Goal: Task Accomplishment & Management: Manage account settings

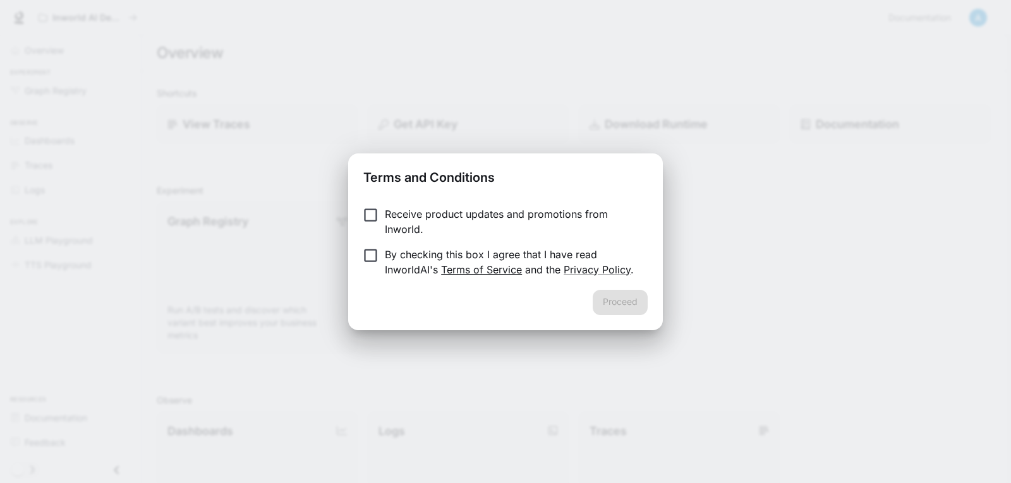
click at [464, 269] on link "Terms of Service" at bounding box center [481, 269] width 81 height 13
click at [406, 211] on p "Receive product updates and promotions from Inworld." at bounding box center [511, 222] width 253 height 30
click at [386, 255] on p "By checking this box I agree that I have read InworldAI's Terms of Service and …" at bounding box center [511, 262] width 253 height 30
click at [621, 296] on button "Proceed" at bounding box center [620, 302] width 55 height 25
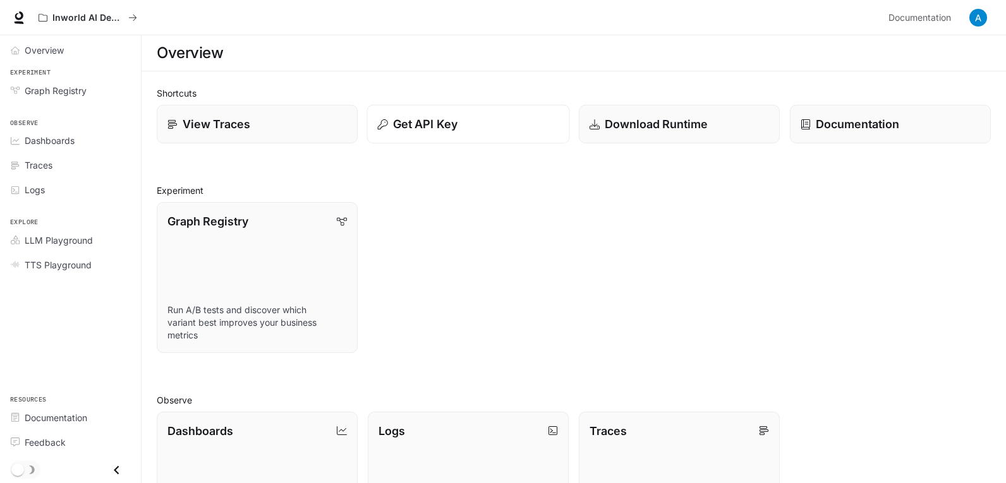
click at [415, 123] on p "Get API Key" at bounding box center [425, 124] width 64 height 17
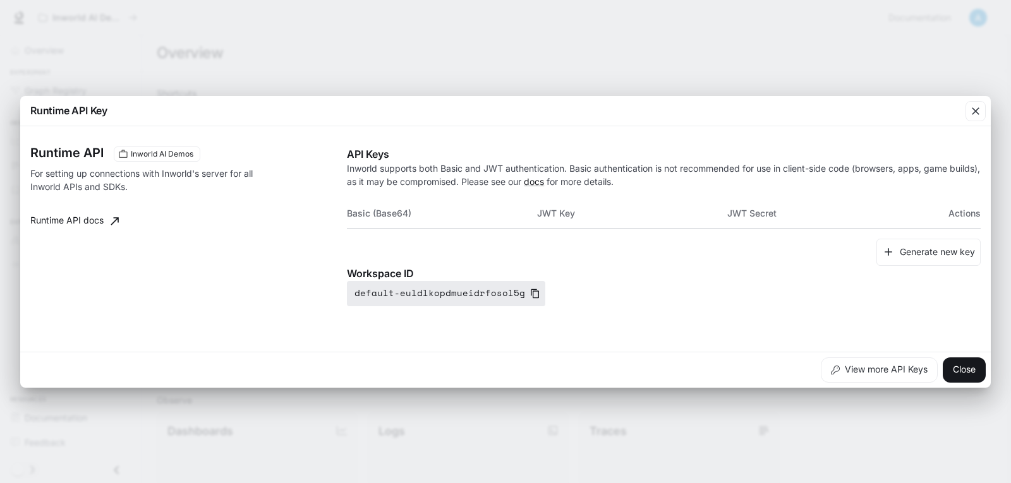
click at [531, 293] on icon "button" at bounding box center [535, 293] width 8 height 9
click at [907, 255] on button "Generate new key" at bounding box center [928, 252] width 104 height 27
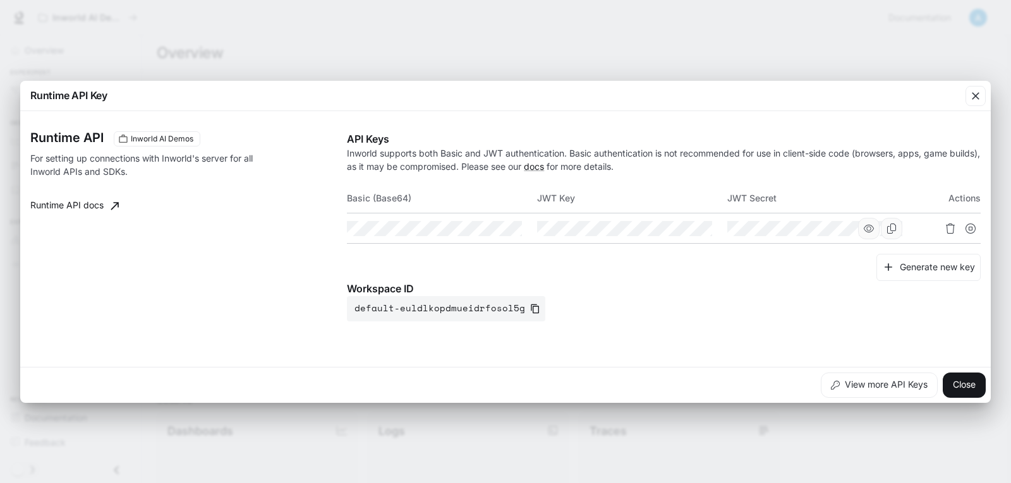
click at [872, 231] on icon "button" at bounding box center [869, 228] width 10 height 8
click at [681, 227] on icon "button" at bounding box center [679, 229] width 10 height 10
click at [485, 230] on icon "button" at bounding box center [488, 229] width 10 height 10
click at [509, 228] on icon "Copy Basic (Base64)" at bounding box center [511, 229] width 10 height 10
click at [699, 227] on icon "Copy Key" at bounding box center [701, 229] width 10 height 10
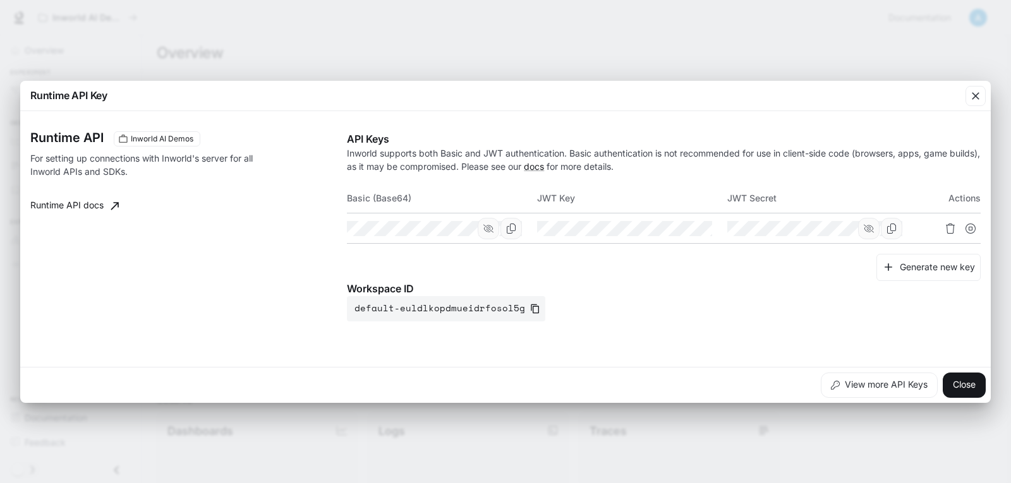
click at [892, 230] on icon "Copy Secret" at bounding box center [891, 229] width 10 height 10
click at [667, 90] on div "Runtime API Key" at bounding box center [505, 96] width 971 height 30
click at [687, 58] on div "Runtime API Key Runtime API Inworld AI Demos For setting up connections with In…" at bounding box center [505, 241] width 1011 height 483
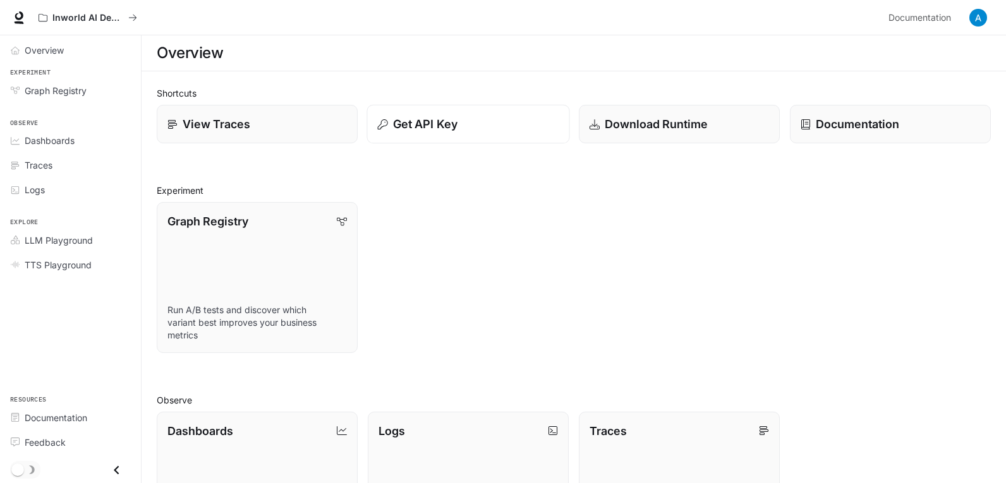
click at [442, 123] on p "Get API Key" at bounding box center [425, 124] width 64 height 17
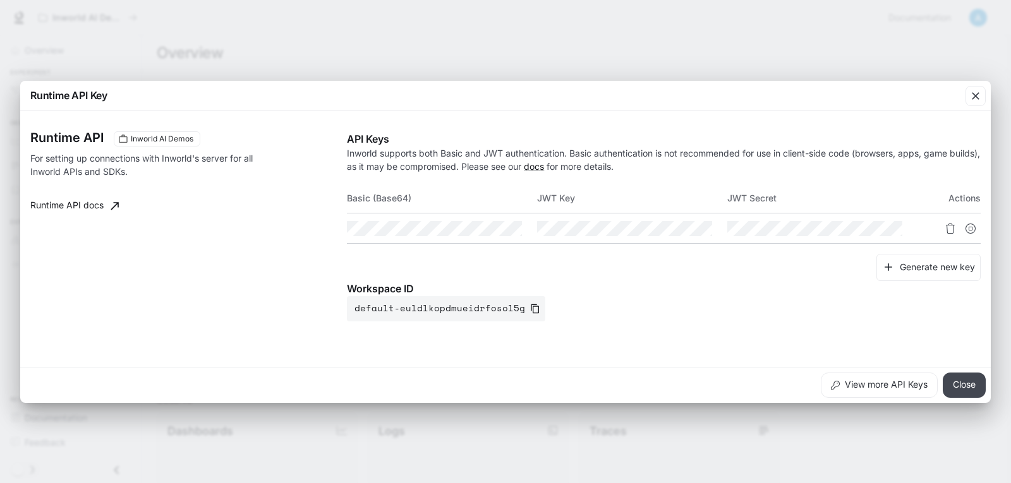
click at [960, 385] on button "Close" at bounding box center [964, 385] width 43 height 25
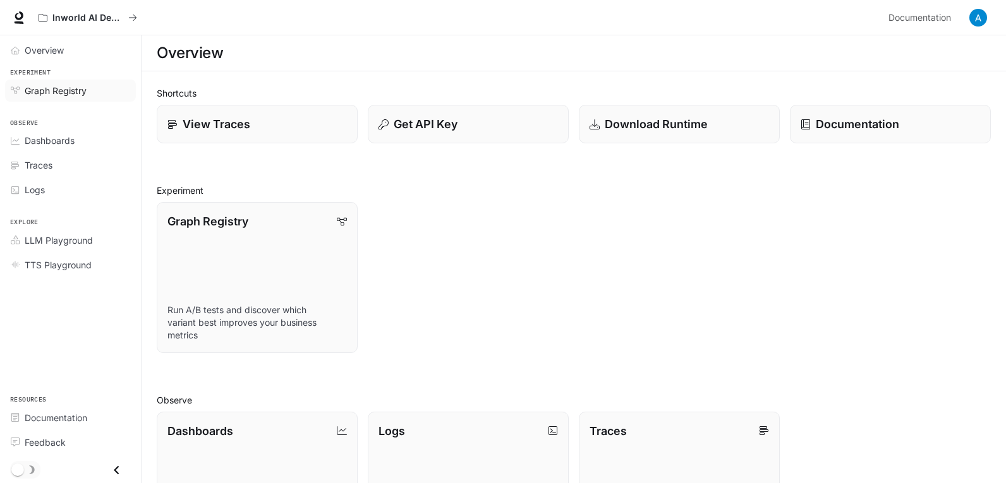
click at [51, 90] on span "Graph Registry" at bounding box center [56, 90] width 62 height 13
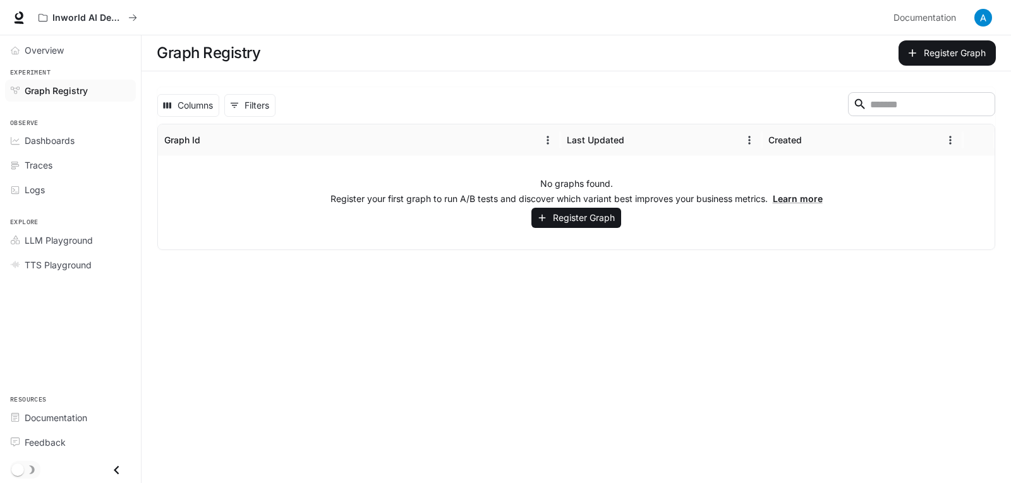
click at [40, 88] on span "Graph Registry" at bounding box center [56, 90] width 63 height 13
click at [39, 145] on span "Dashboards" at bounding box center [50, 140] width 50 height 13
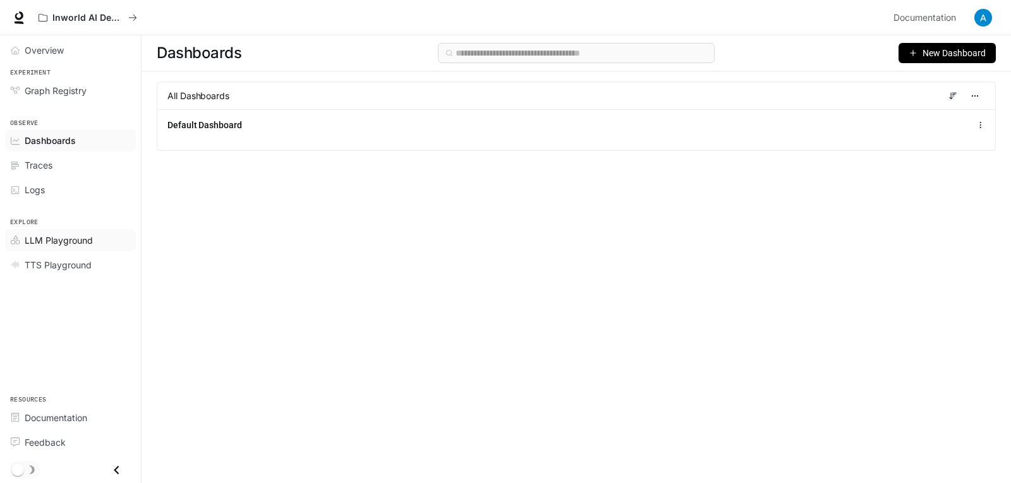
click at [47, 243] on span "LLM Playground" at bounding box center [59, 240] width 68 height 13
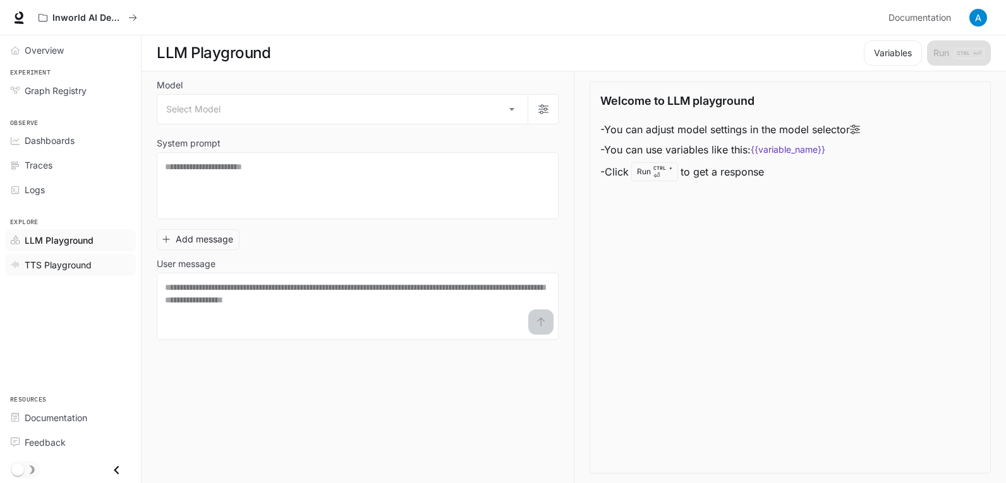
click at [51, 266] on span "TTS Playground" at bounding box center [58, 264] width 67 height 13
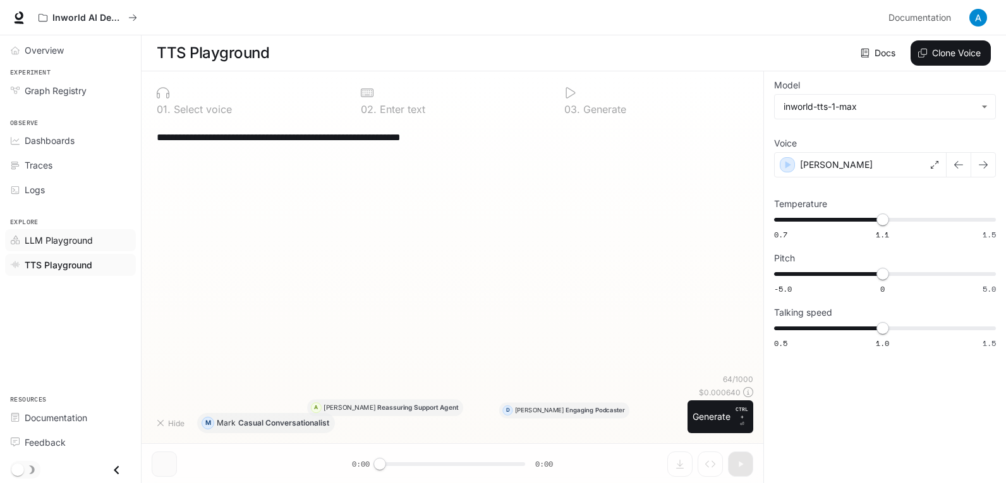
click at [53, 246] on span "LLM Playground" at bounding box center [59, 240] width 68 height 13
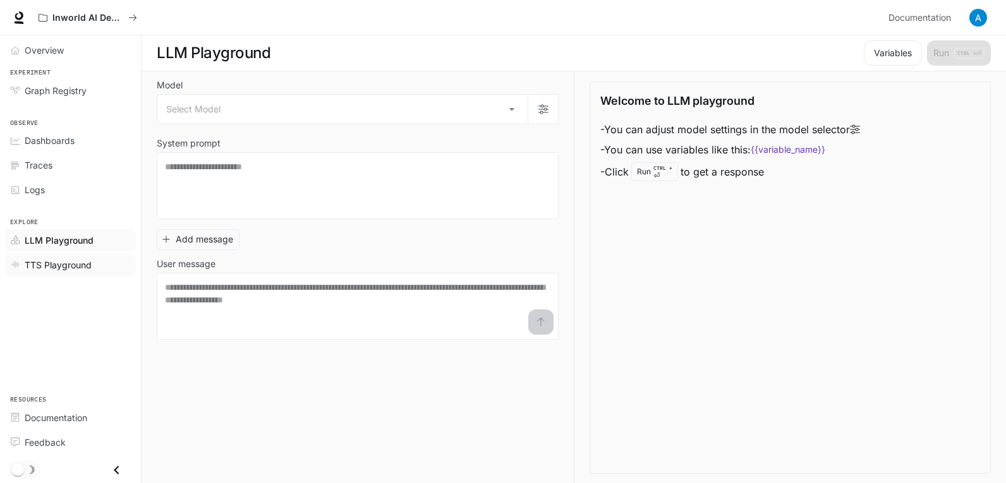
click at [58, 258] on span "TTS Playground" at bounding box center [58, 264] width 67 height 13
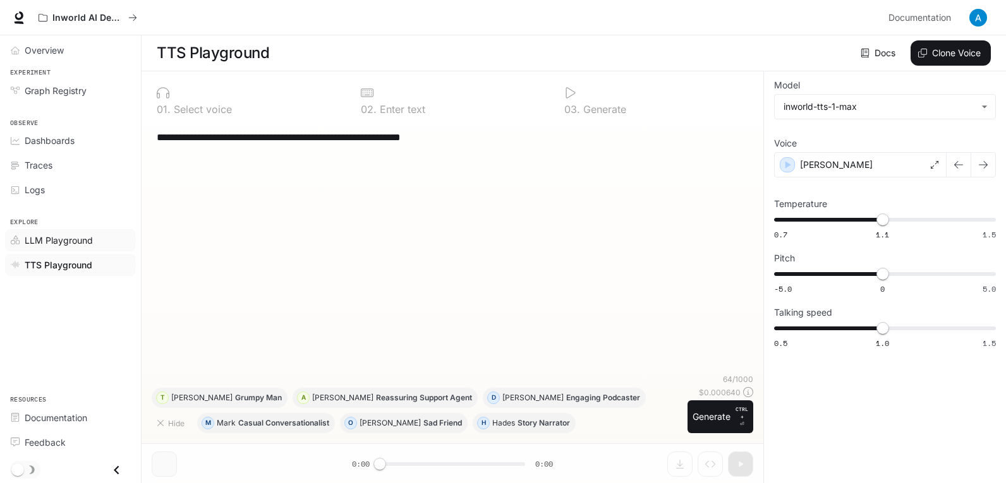
click at [56, 241] on span "LLM Playground" at bounding box center [59, 240] width 68 height 13
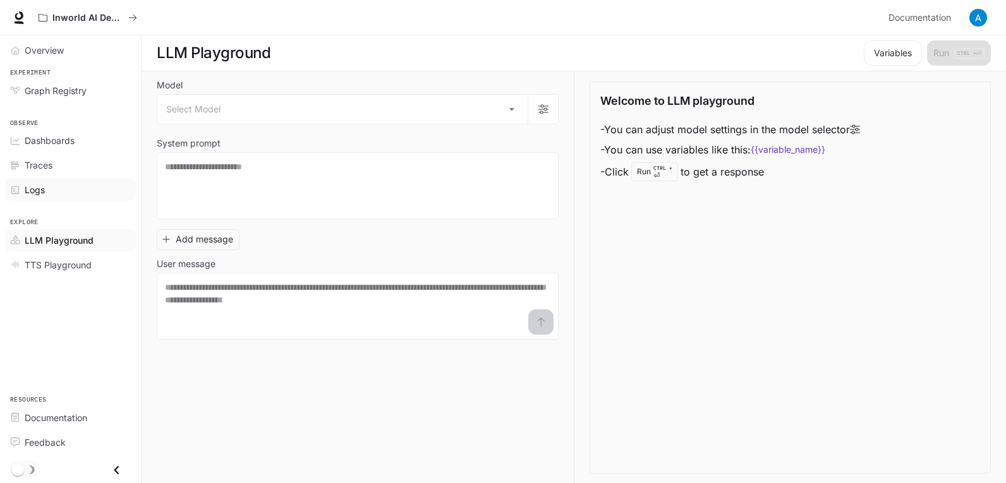
click at [33, 193] on span "Logs" at bounding box center [35, 189] width 20 height 13
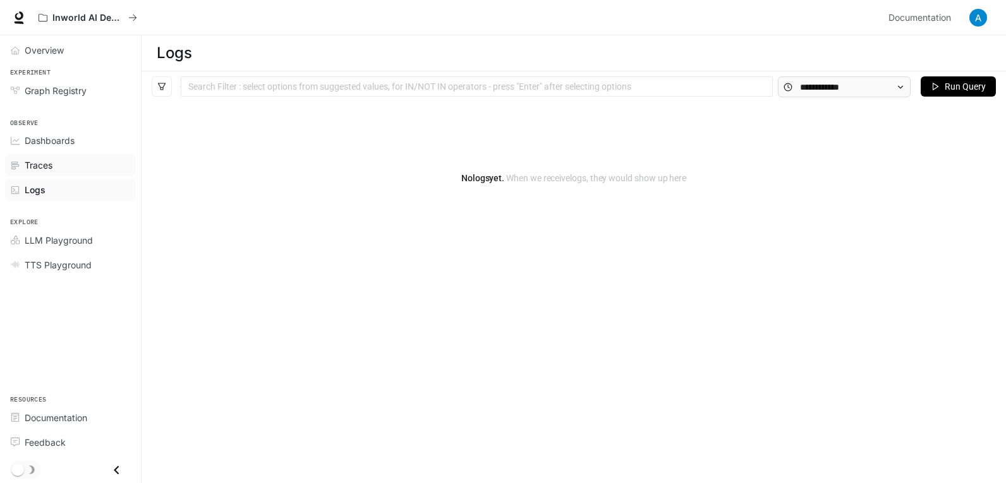
click at [42, 167] on span "Traces" at bounding box center [39, 165] width 28 height 13
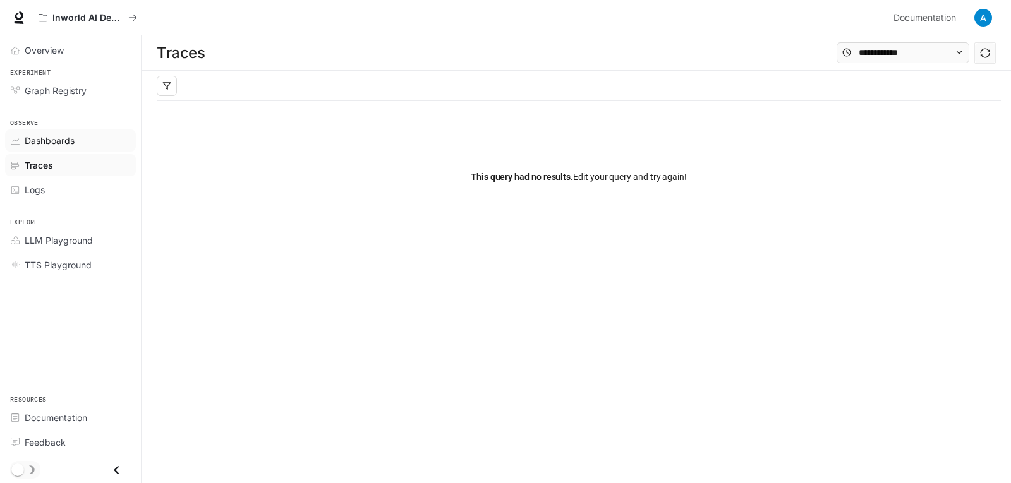
click at [51, 138] on span "Dashboards" at bounding box center [50, 140] width 50 height 13
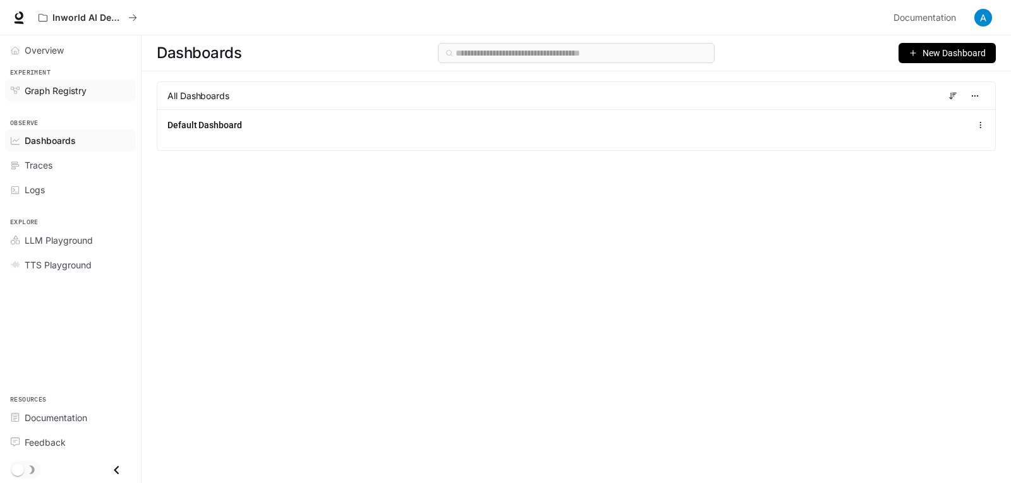
click at [32, 90] on span "Graph Registry" at bounding box center [56, 90] width 62 height 13
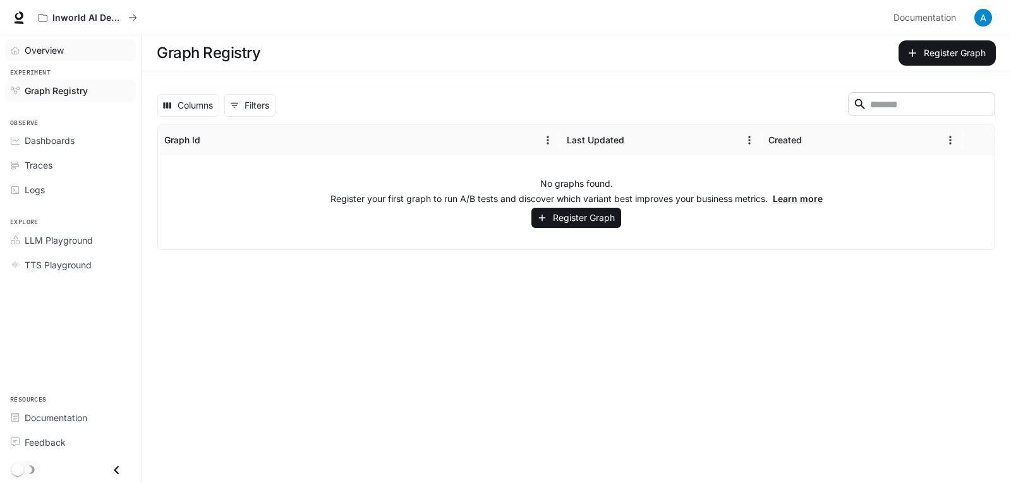
click at [47, 52] on span "Overview" at bounding box center [44, 50] width 39 height 13
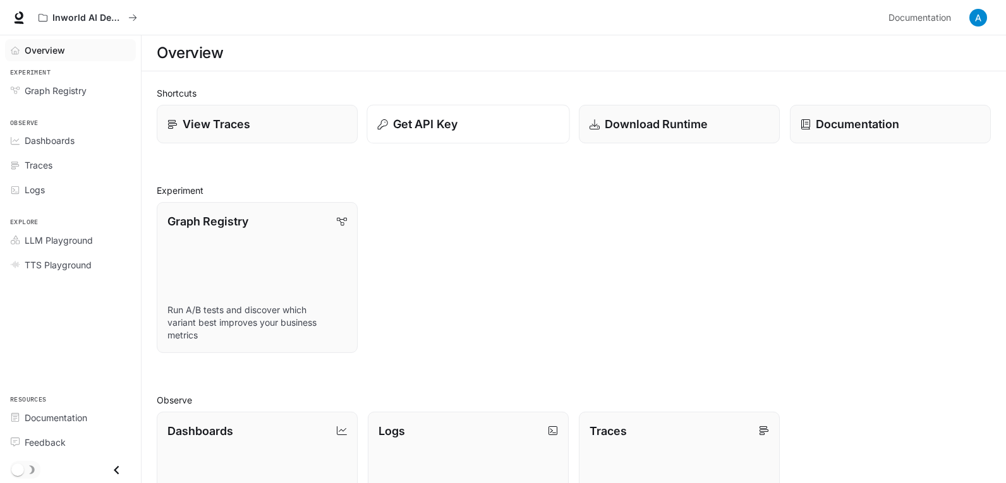
click at [421, 126] on p "Get API Key" at bounding box center [425, 124] width 64 height 17
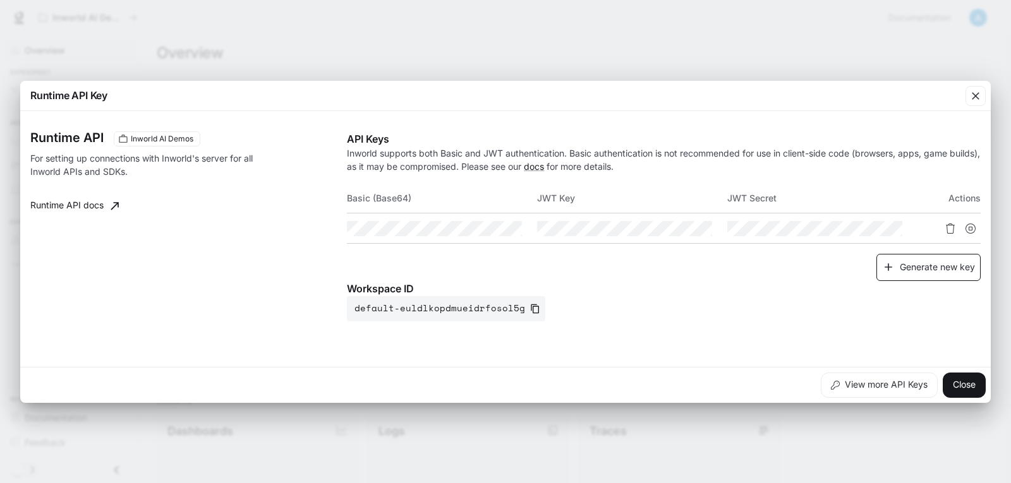
click at [911, 261] on button "Generate new key" at bounding box center [928, 267] width 104 height 27
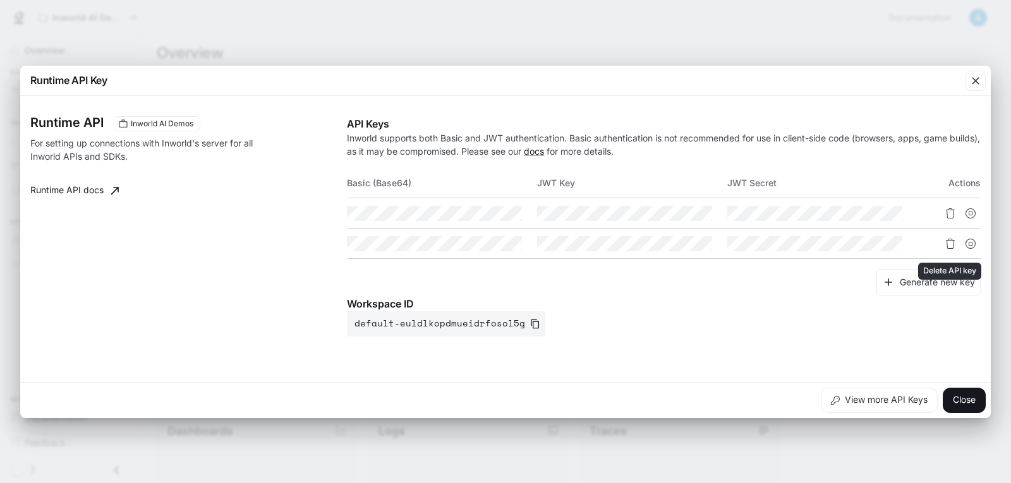
click at [951, 247] on icon "Delete API key" at bounding box center [950, 244] width 10 height 10
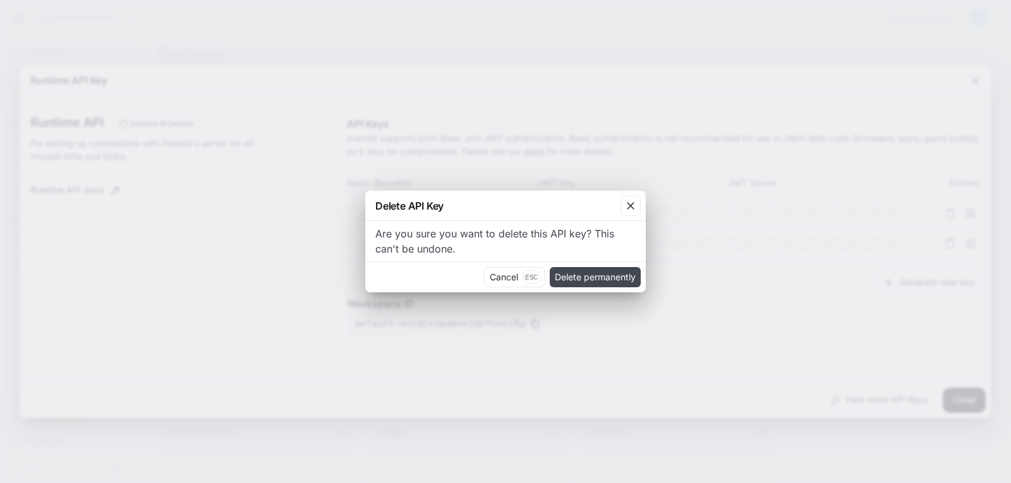
click at [613, 279] on button "Delete permanently" at bounding box center [595, 277] width 91 height 20
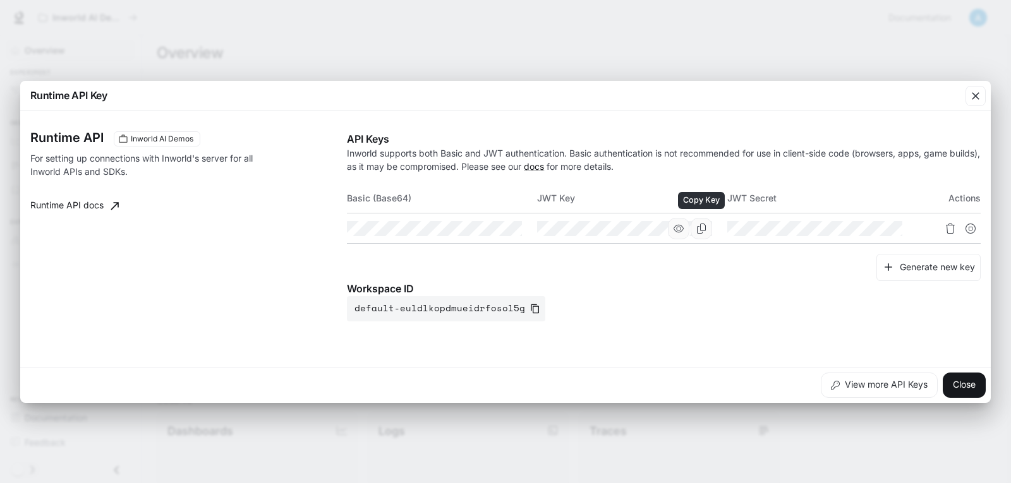
click at [705, 232] on icon "Copy Key" at bounding box center [701, 229] width 10 height 10
click at [511, 229] on icon "Copy Basic (Base64)" at bounding box center [511, 229] width 10 height 10
